Goal: Task Accomplishment & Management: Manage account settings

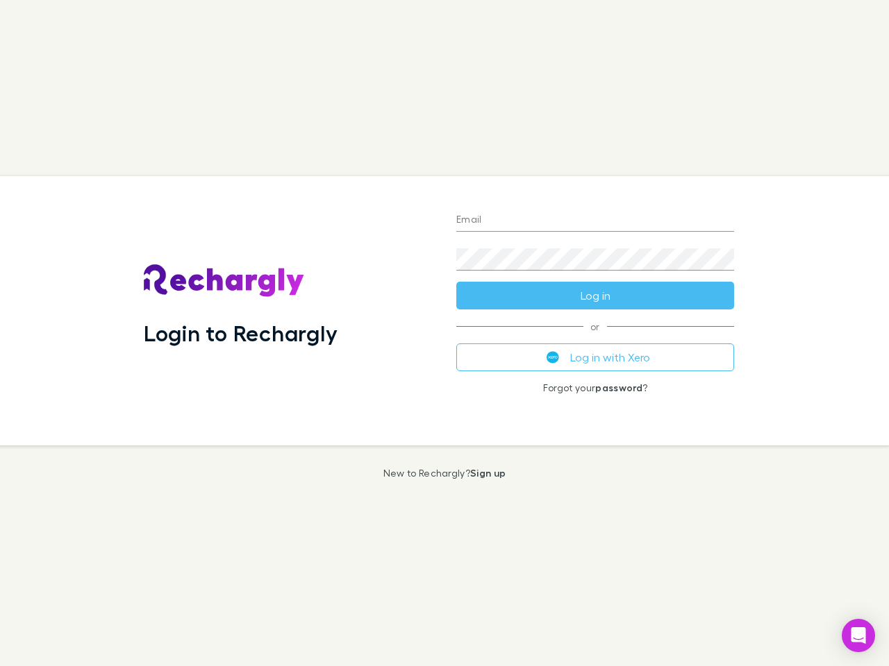
click at [444, 333] on div "Login to Rechargly" at bounding box center [289, 310] width 312 height 269
click at [595, 221] on input "Email" at bounding box center [595, 221] width 278 height 22
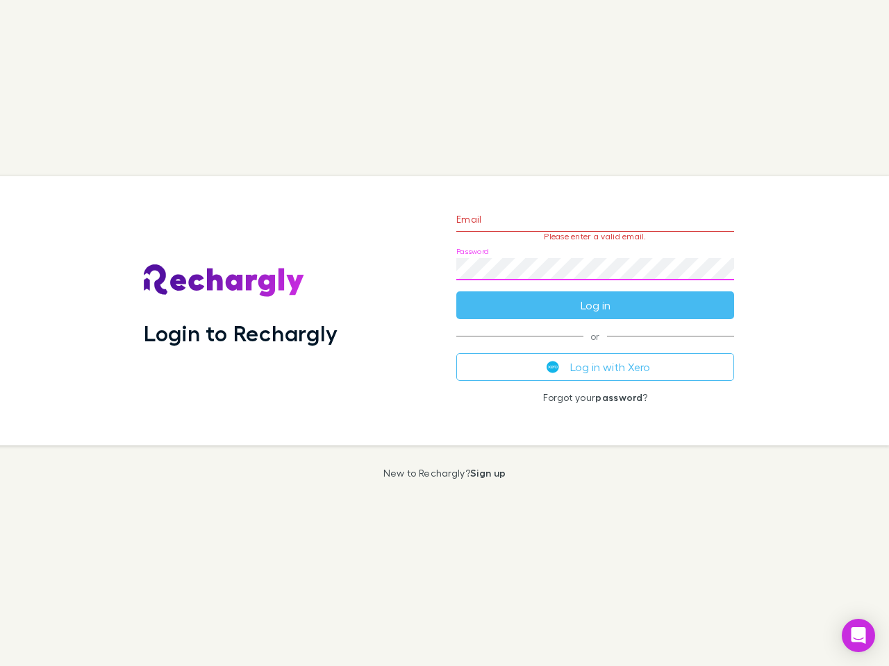
click at [595, 296] on form "Email Please enter a valid email. Password Log in" at bounding box center [595, 259] width 278 height 121
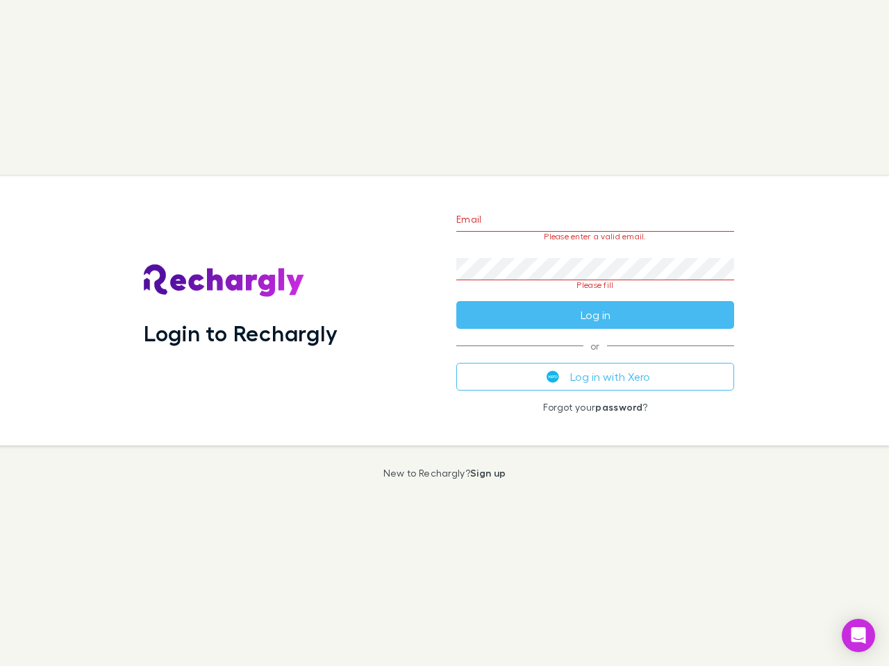
click at [595, 358] on div "Email Please enter a valid email. Password Please fill Log in or Log in with Xe…" at bounding box center [595, 310] width 300 height 269
click at [858, 636] on icon "Open Intercom Messenger" at bounding box center [858, 636] width 15 height 17
